Goal: Navigation & Orientation: Find specific page/section

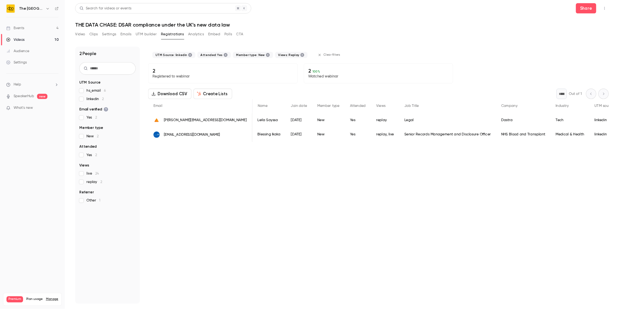
scroll to position [0, 177]
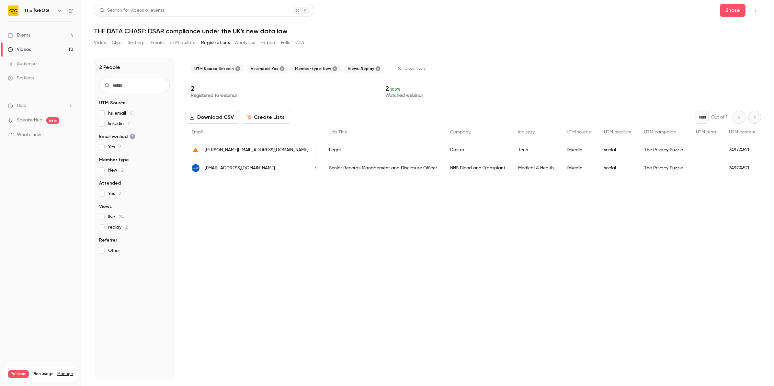
click at [30, 39] on link "Events 4" at bounding box center [40, 35] width 81 height 14
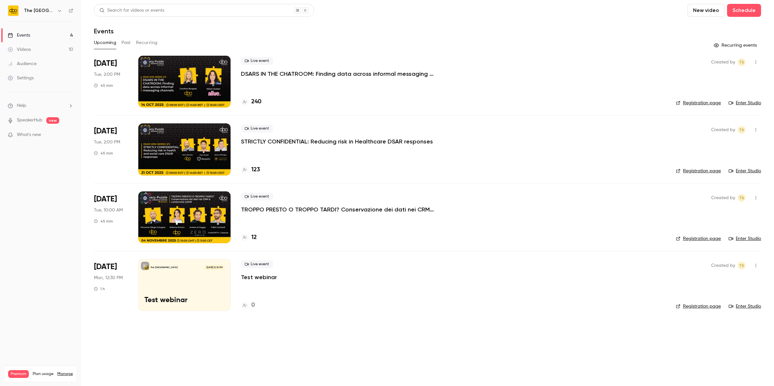
click at [33, 47] on link "Videos 10" at bounding box center [40, 49] width 81 height 14
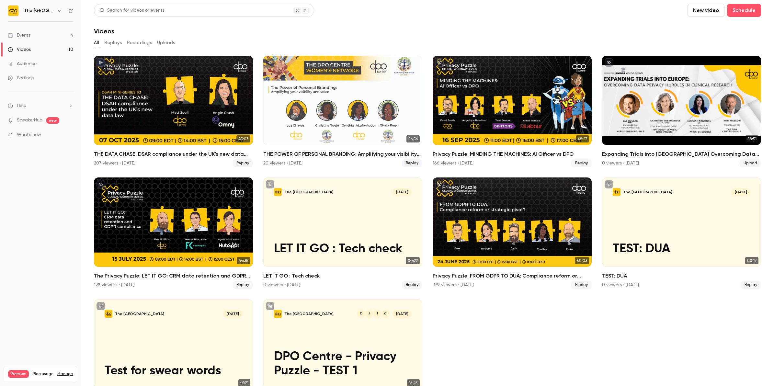
click at [29, 33] on div "Events" at bounding box center [19, 35] width 22 height 6
